Goal: Transaction & Acquisition: Purchase product/service

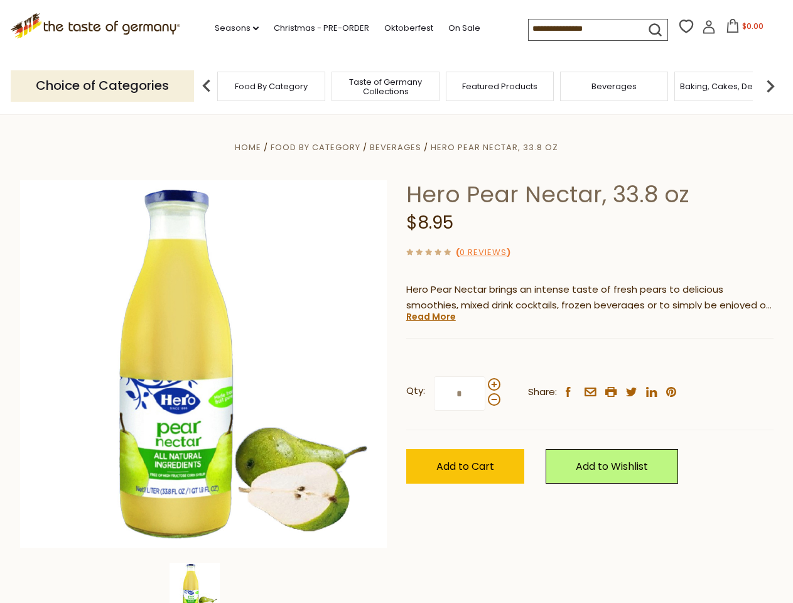
click at [396, 301] on div "Home Food By Category [GEOGRAPHIC_DATA] Hero Pear Nectar, 33.8 oz Hero Pear Nec…" at bounding box center [397, 380] width 772 height 483
click at [232, 28] on link "Seasons dropdown_arrow" at bounding box center [237, 28] width 44 height 14
click at [583, 29] on input at bounding box center [582, 28] width 106 height 18
click at [742, 30] on span "$0.00" at bounding box center [752, 26] width 21 height 11
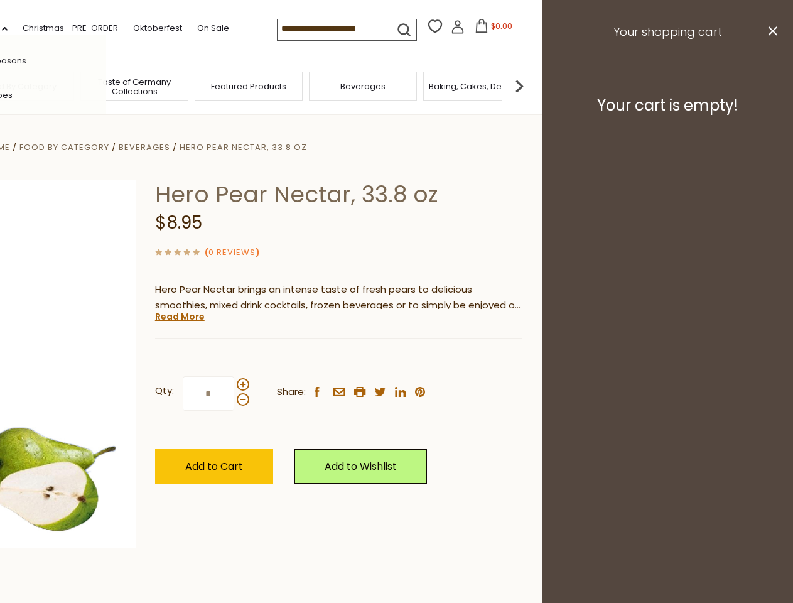
click at [106, 85] on div "All Seasons Recipes Game Day [DATE] [DATE] [DATE][PERSON_NAME] [DATE] Springfes…" at bounding box center [35, 301] width 143 height 532
click at [770, 85] on footer "Your cart is empty!" at bounding box center [667, 105] width 251 height 81
click at [396, 359] on div "Qty: * Share: facebook email printer twitter linkedin pinterest" at bounding box center [338, 393] width 367 height 73
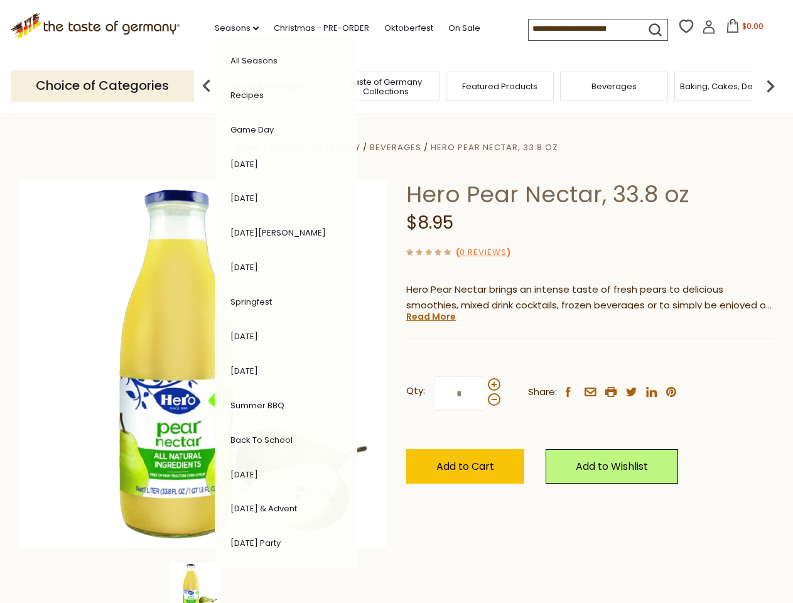
click at [203, 583] on div "Home Food By Category [GEOGRAPHIC_DATA] Hero Pear Nectar, 33.8 oz Hero Pear Nec…" at bounding box center [397, 380] width 772 height 483
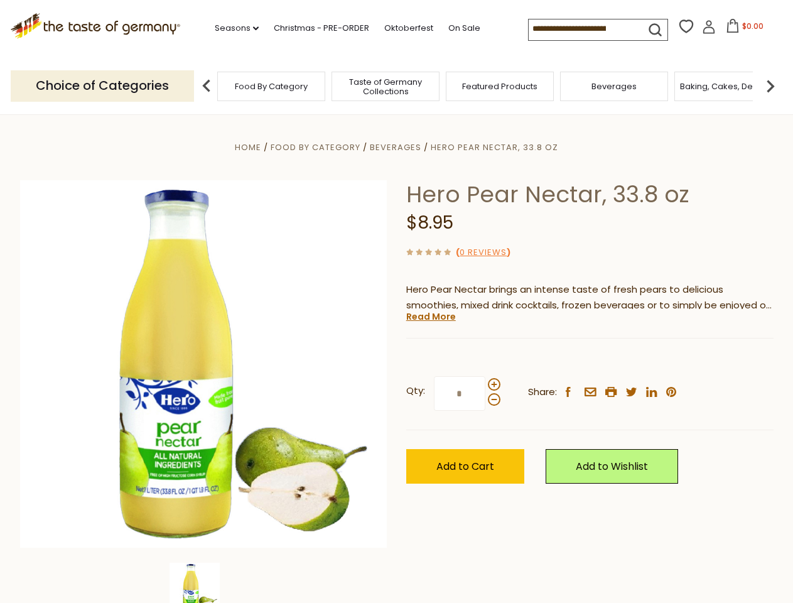
click at [203, 583] on img at bounding box center [195, 588] width 50 height 50
click at [430, 316] on link "Read More" at bounding box center [431, 316] width 50 height 13
